Goal: Use online tool/utility: Use online tool/utility

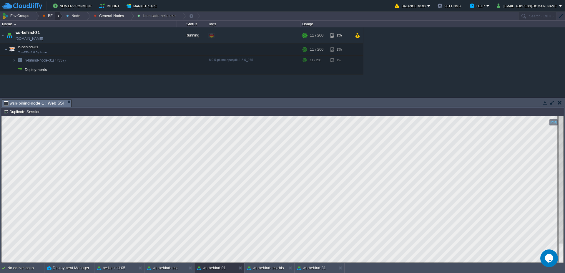
click at [59, 16] on div at bounding box center [59, 16] width 8 height 9
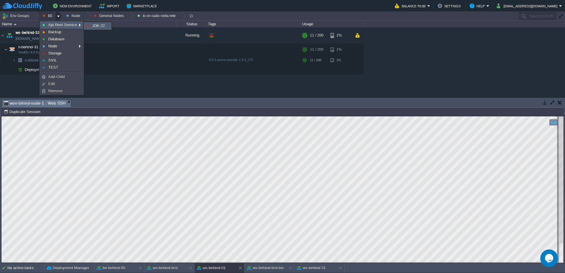
click at [92, 25] on span "JDK-22" at bounding box center [98, 26] width 13 height 4
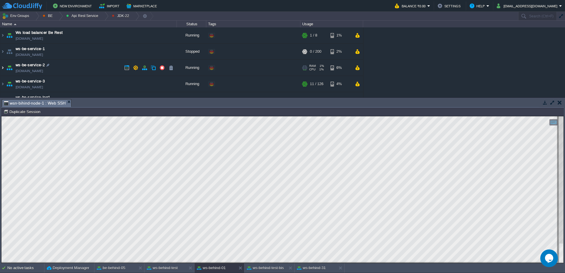
click at [0, 65] on img at bounding box center [2, 68] width 5 height 16
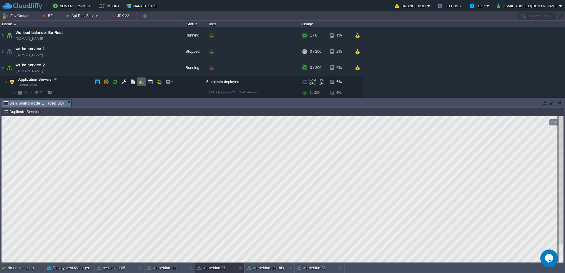
click at [139, 81] on button "button" at bounding box center [141, 81] width 5 height 5
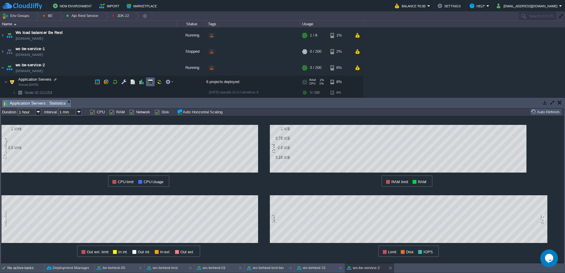
click at [149, 82] on button "button" at bounding box center [150, 81] width 5 height 5
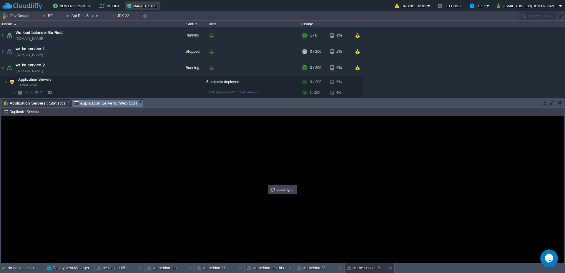
type input "#000000"
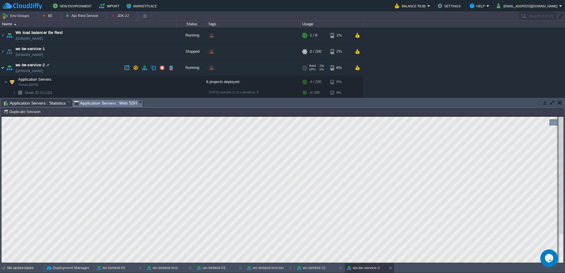
click at [1, 69] on img at bounding box center [2, 68] width 5 height 16
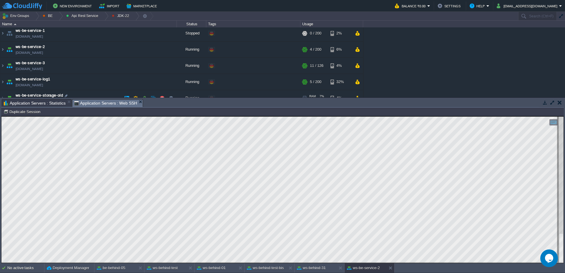
scroll to position [27, 0]
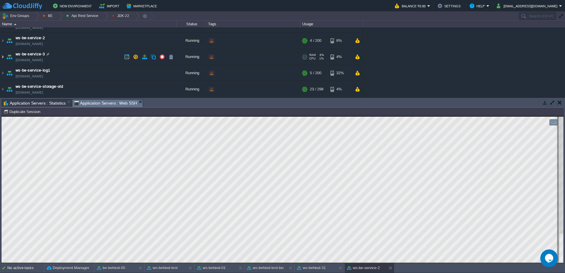
click at [0, 56] on img at bounding box center [2, 57] width 5 height 16
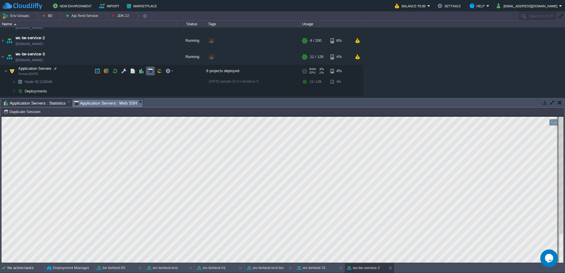
click at [150, 71] on button "button" at bounding box center [150, 70] width 5 height 5
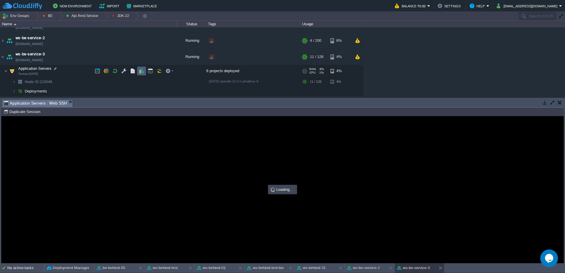
scroll to position [0, 0]
type input "#000000"
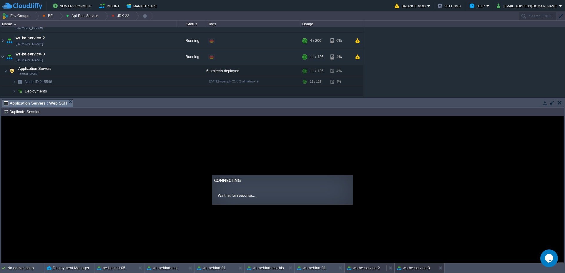
click at [366, 270] on button "ws-be-service-2" at bounding box center [363, 268] width 33 height 6
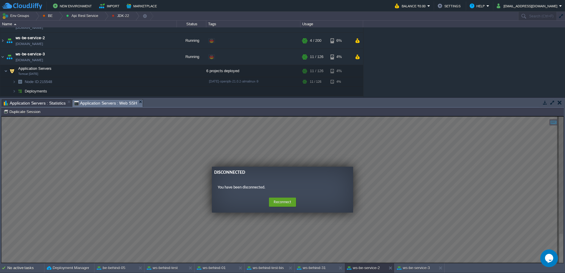
click at [471, 183] on ng-transclude "Disconnected You have been disconnected. Home Reconnect Logout" at bounding box center [282, 190] width 562 height 46
click at [270, 204] on button "Reconnect" at bounding box center [282, 201] width 27 height 9
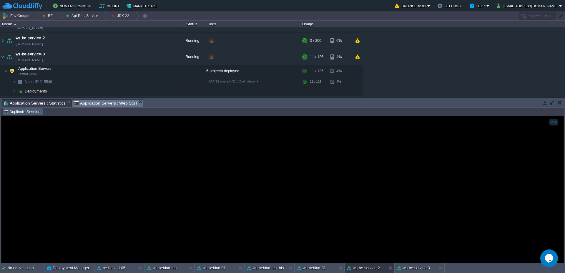
click at [42, 112] on td "Duplicate Session" at bounding box center [23, 111] width 40 height 7
type input "#000000"
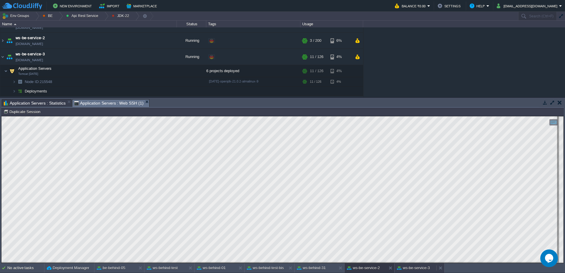
click at [407, 265] on button "ws-be-service-3" at bounding box center [413, 268] width 33 height 6
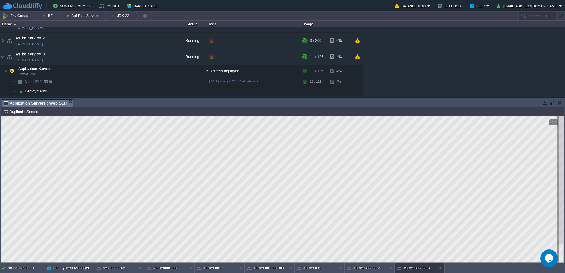
type textarea "BMSClientToSendGrid"
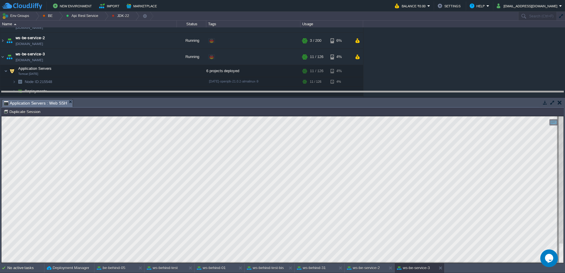
drag, startPoint x: 279, startPoint y: 104, endPoint x: 275, endPoint y: 83, distance: 21.5
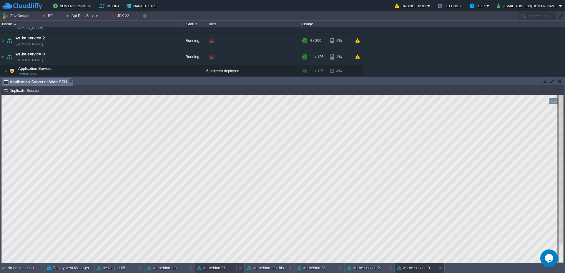
click at [220, 271] on div "ws-behind-01" at bounding box center [216, 267] width 42 height 9
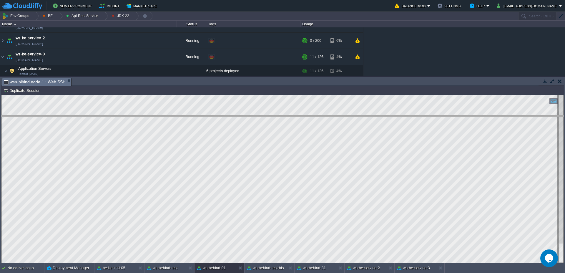
drag, startPoint x: 91, startPoint y: 83, endPoint x: 98, endPoint y: 122, distance: 39.7
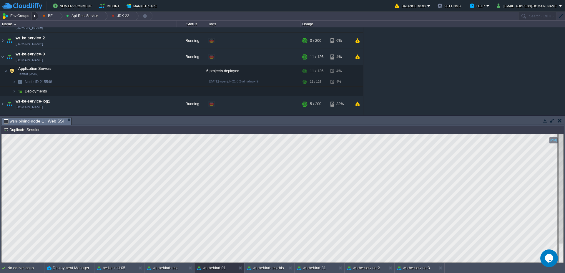
click at [36, 18] on div at bounding box center [35, 16] width 8 height 9
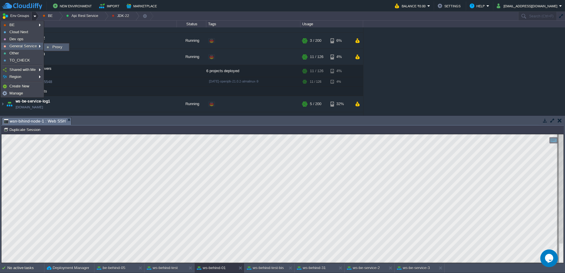
click at [51, 47] on link "Proxy" at bounding box center [56, 47] width 24 height 6
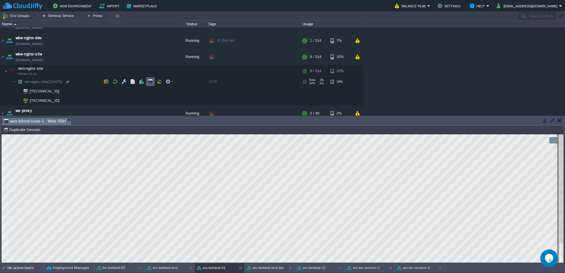
click at [152, 84] on button "button" at bounding box center [150, 81] width 5 height 5
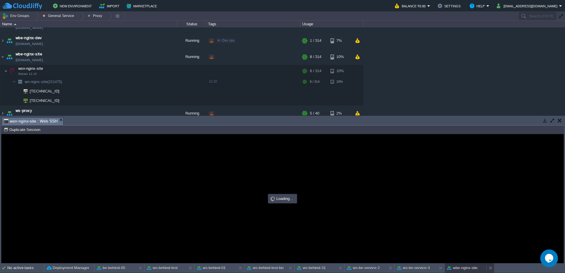
scroll to position [0, 0]
type input "#000000"
click at [419, 273] on div "No active tasks Deployment Manager be-behind-05 ws-behind-test ws-behind-01 ws-…" at bounding box center [282, 268] width 565 height 10
click at [421, 268] on button "ws-be-service-3" at bounding box center [413, 268] width 33 height 6
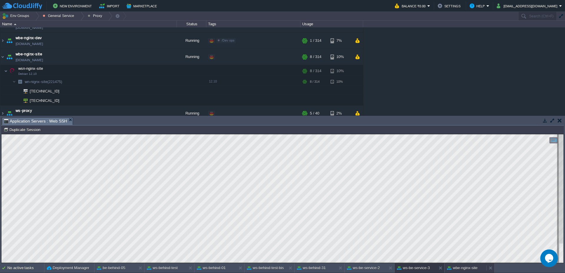
click at [468, 269] on button "wbe-nginx-site" at bounding box center [462, 268] width 31 height 6
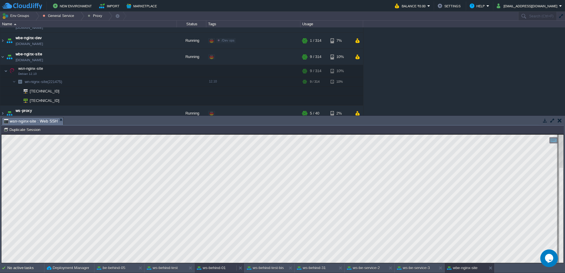
click at [228, 266] on div "ws-behind-01" at bounding box center [216, 267] width 42 height 9
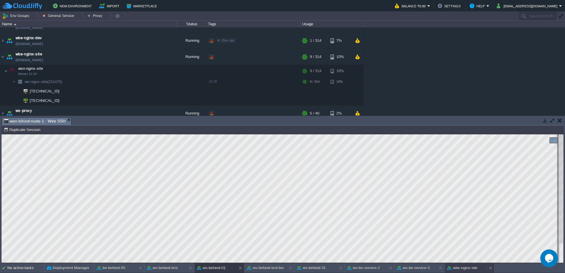
click at [472, 266] on button "wbe-nginx-site" at bounding box center [462, 268] width 31 height 6
